Goal: Check status: Check status

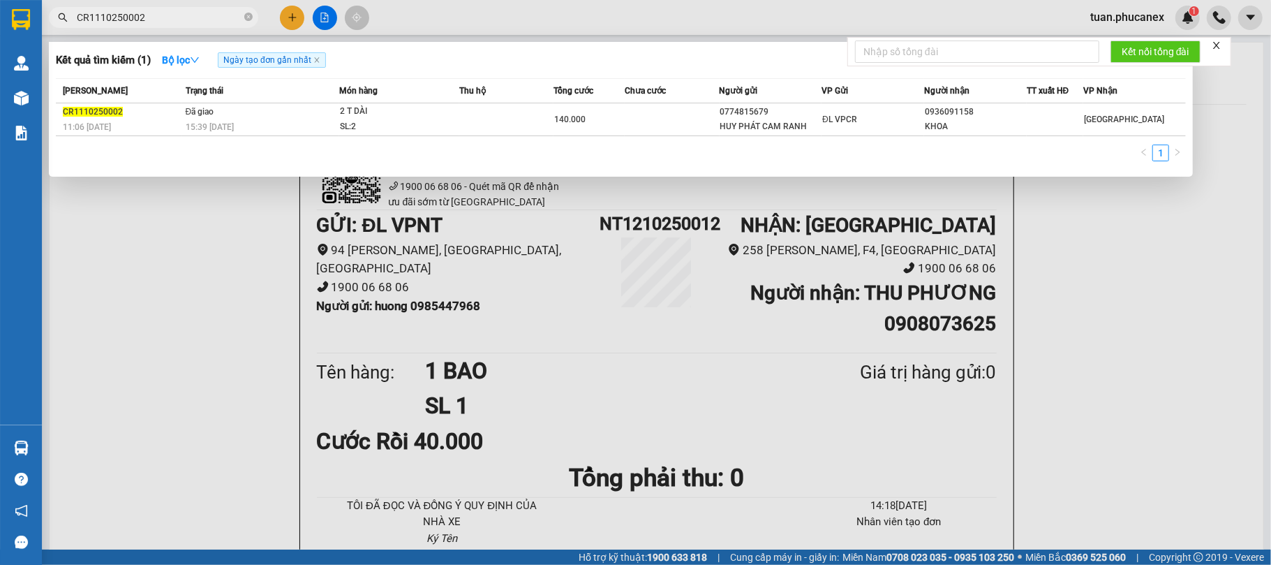
drag, startPoint x: 177, startPoint y: 14, endPoint x: 71, endPoint y: 25, distance: 106.7
click at [71, 25] on span "CR1110250002" at bounding box center [153, 17] width 209 height 21
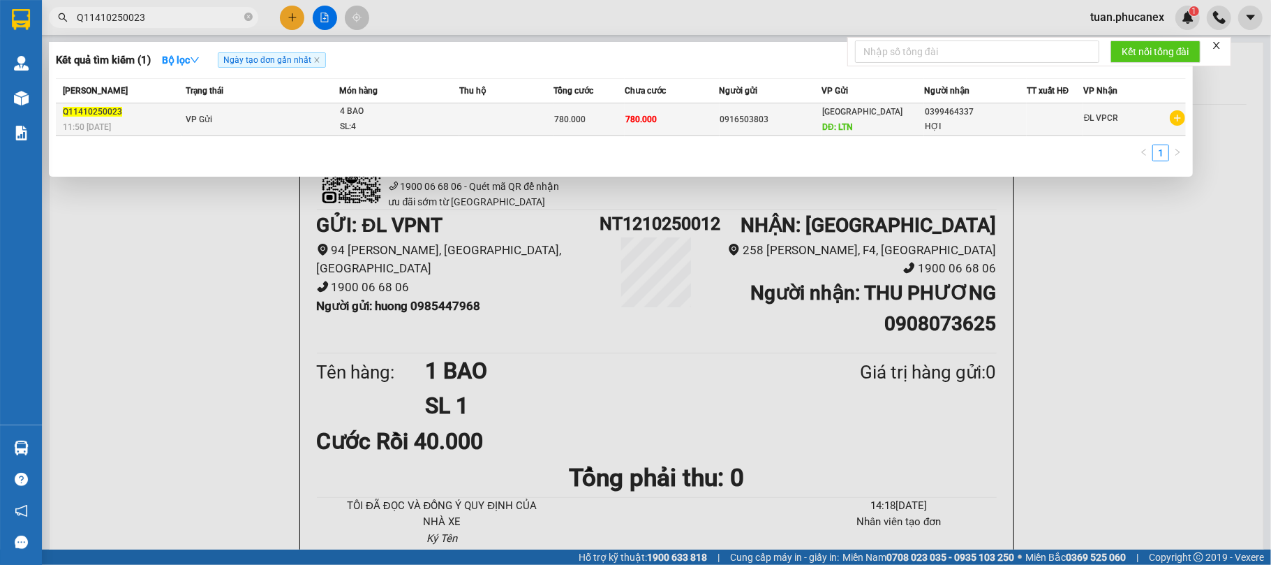
type input "Q11410250023"
click at [322, 127] on td "VP Gửi" at bounding box center [261, 119] width 158 height 33
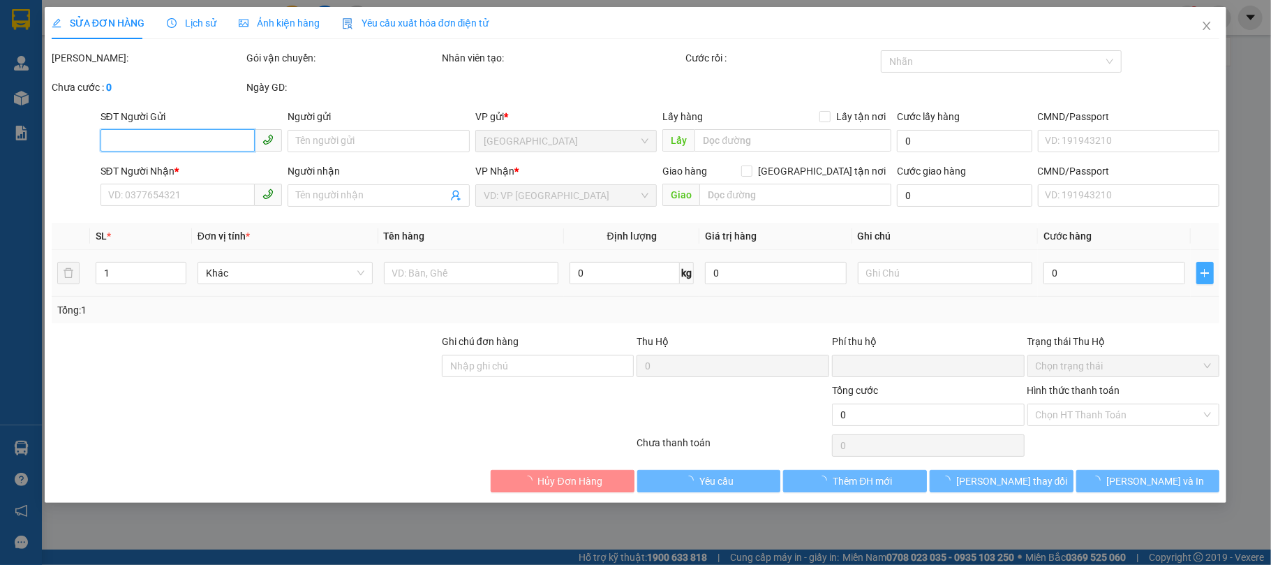
type input "0916503803"
type input "LTN"
type input "400.000"
type input "0399464337"
type input "HỢI"
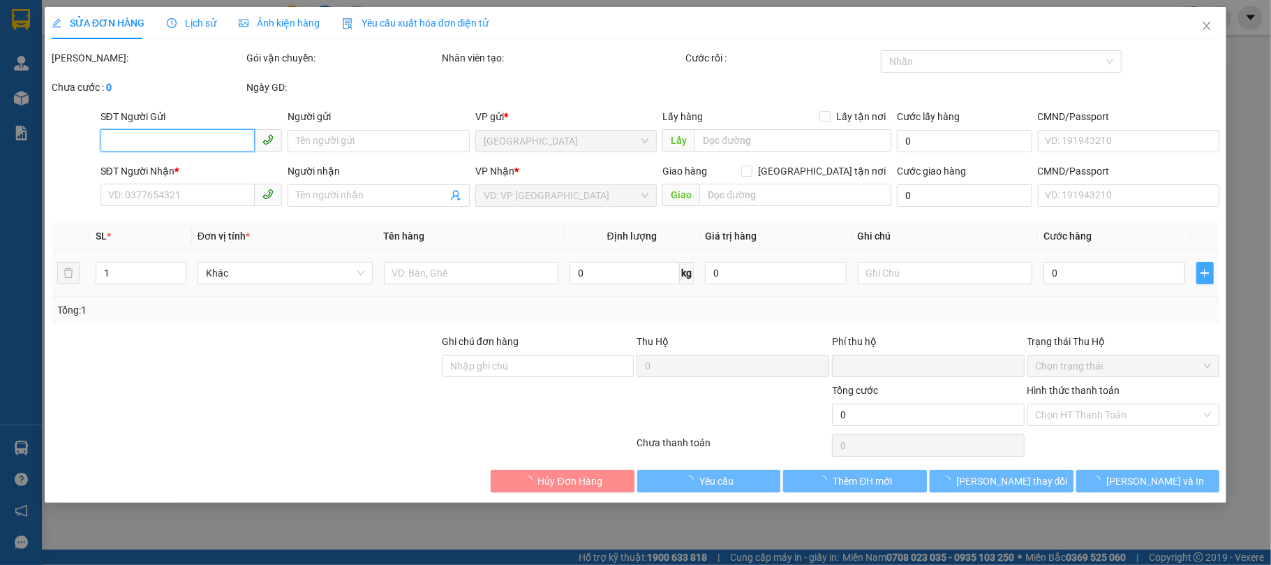
type input "0"
type input "780.000"
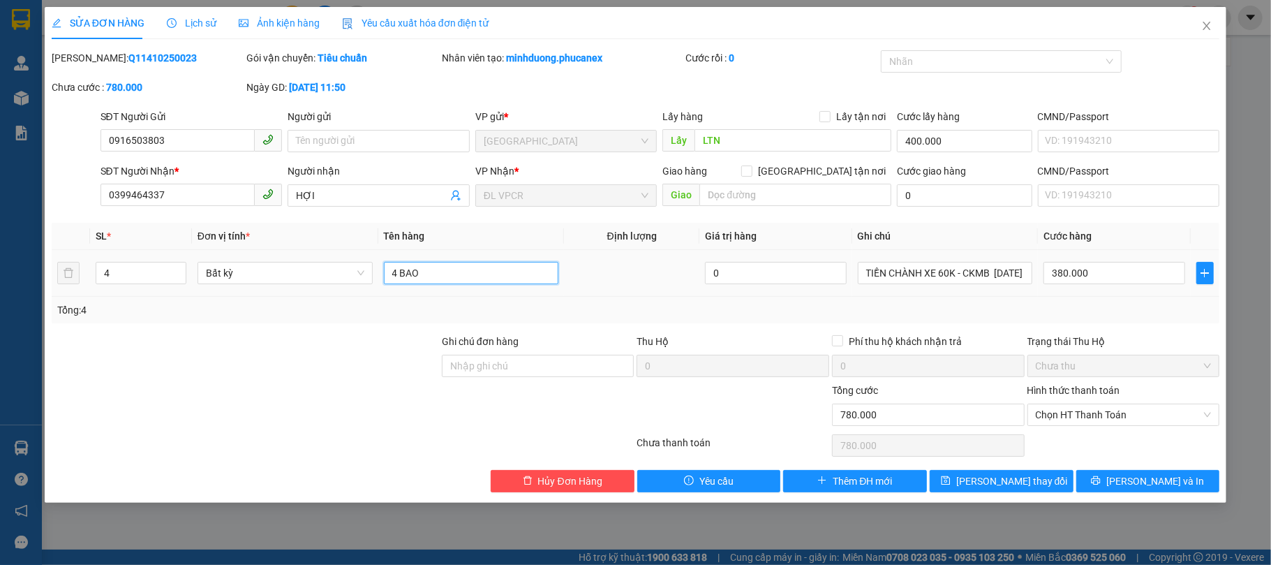
click at [483, 280] on input "4 BAO" at bounding box center [471, 273] width 175 height 22
click at [1212, 27] on icon "close" at bounding box center [1206, 25] width 11 height 11
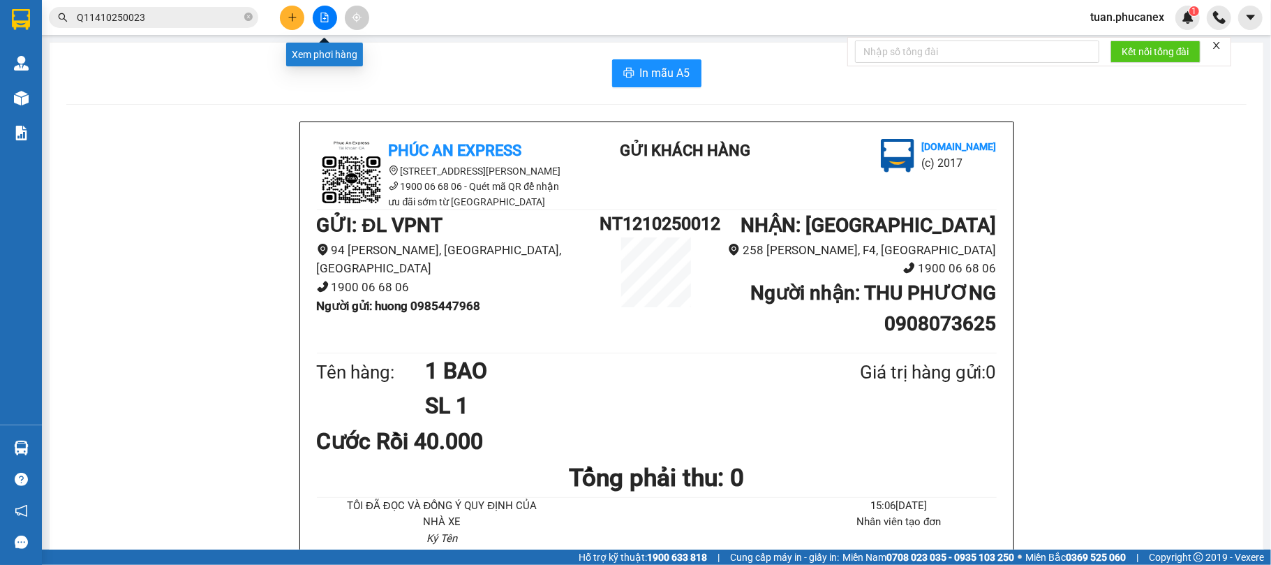
click at [327, 15] on icon "file-add" at bounding box center [325, 18] width 10 height 10
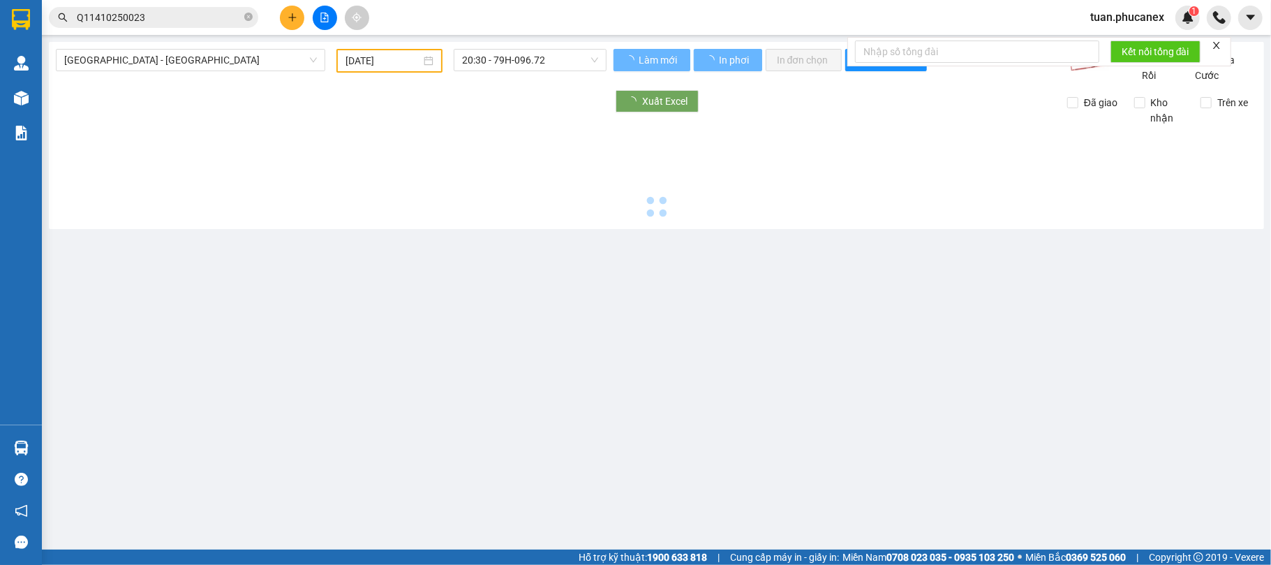
click at [252, 15] on icon "close-circle" at bounding box center [248, 17] width 8 height 8
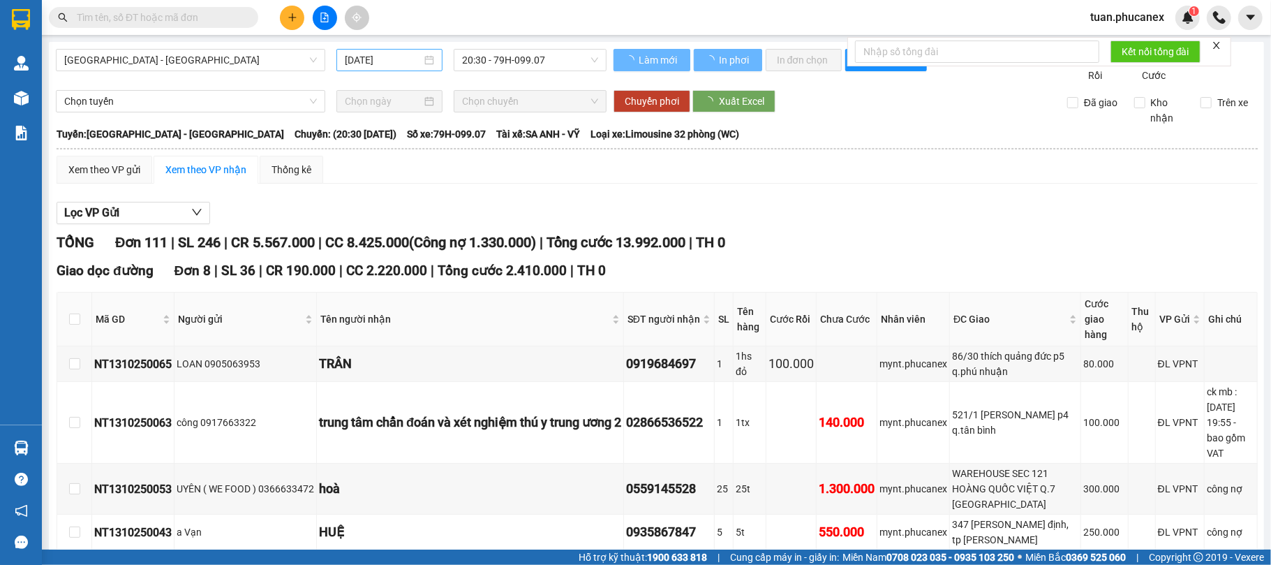
click at [383, 60] on input "[DATE]" at bounding box center [383, 59] width 77 height 15
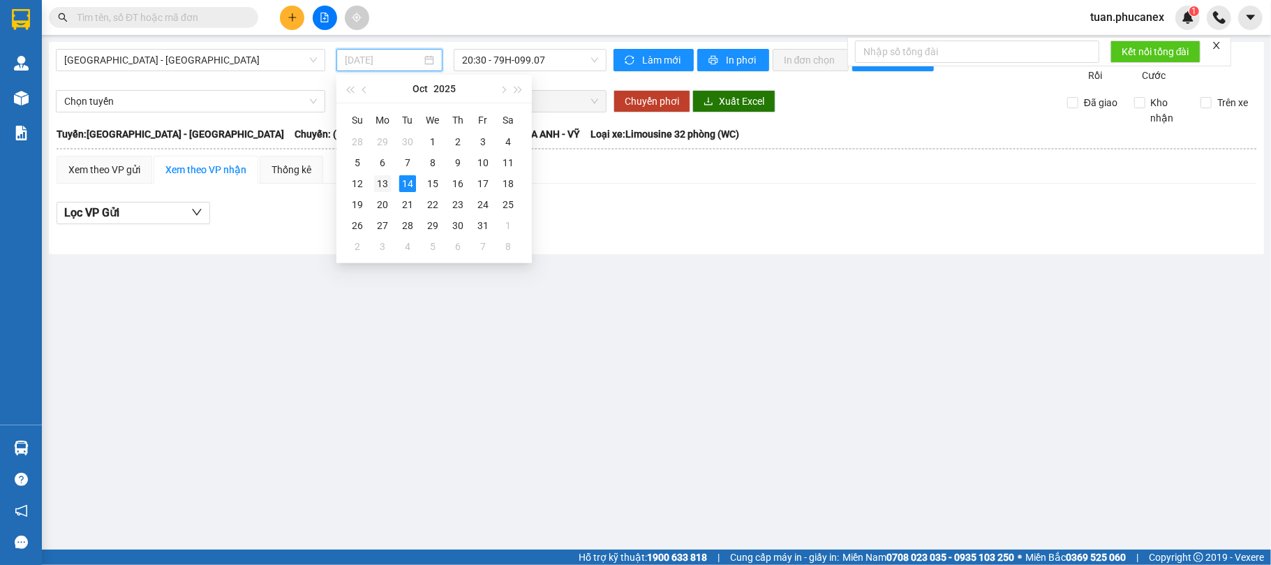
click at [387, 182] on div "13" at bounding box center [382, 183] width 17 height 17
type input "[DATE]"
